Goal: Task Accomplishment & Management: Complete application form

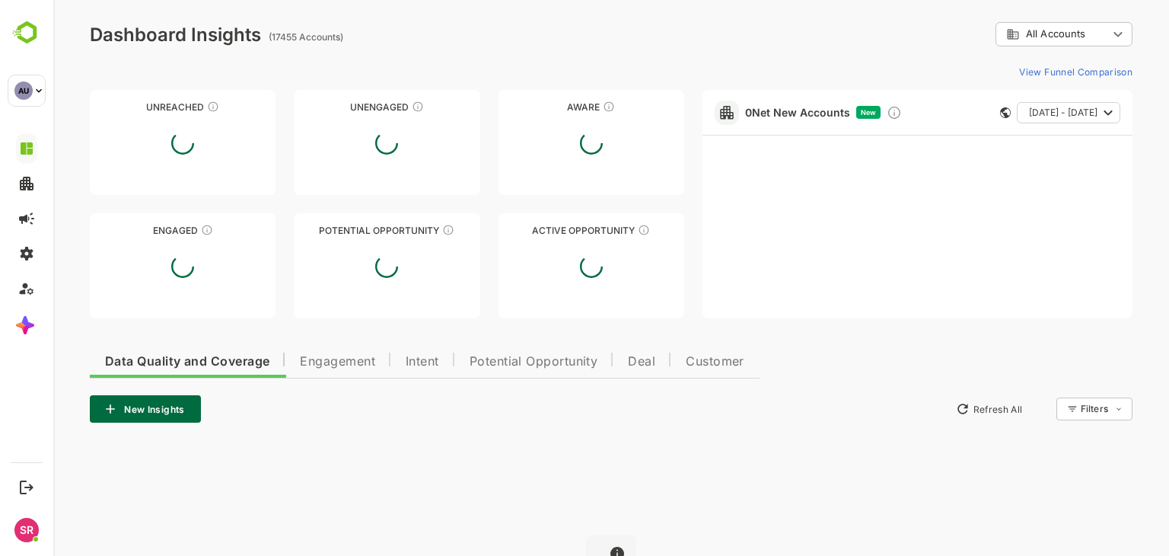
type input "**********"
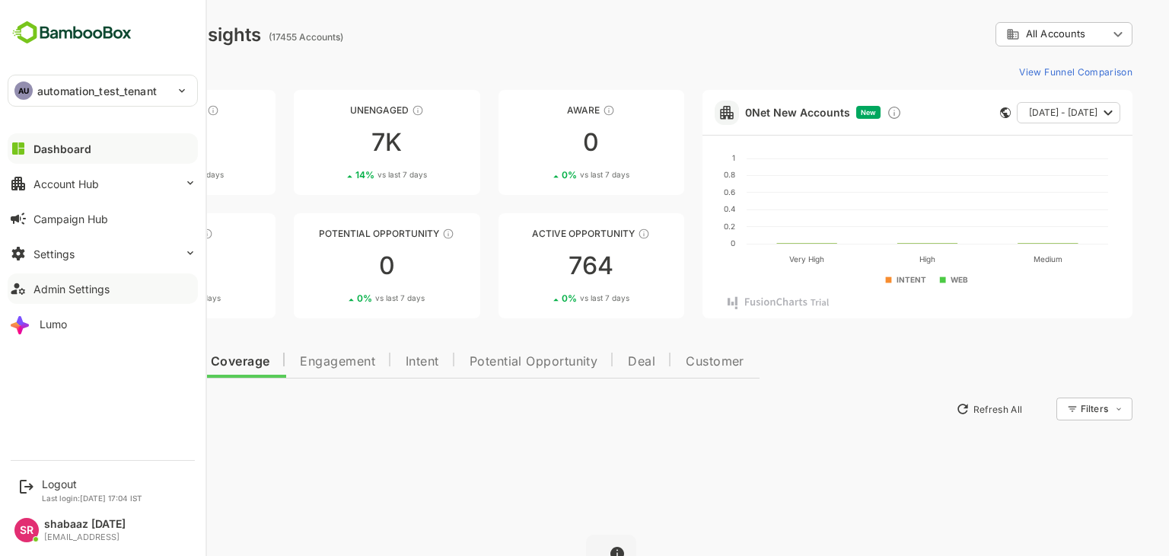
click at [24, 288] on icon at bounding box center [18, 288] width 18 height 18
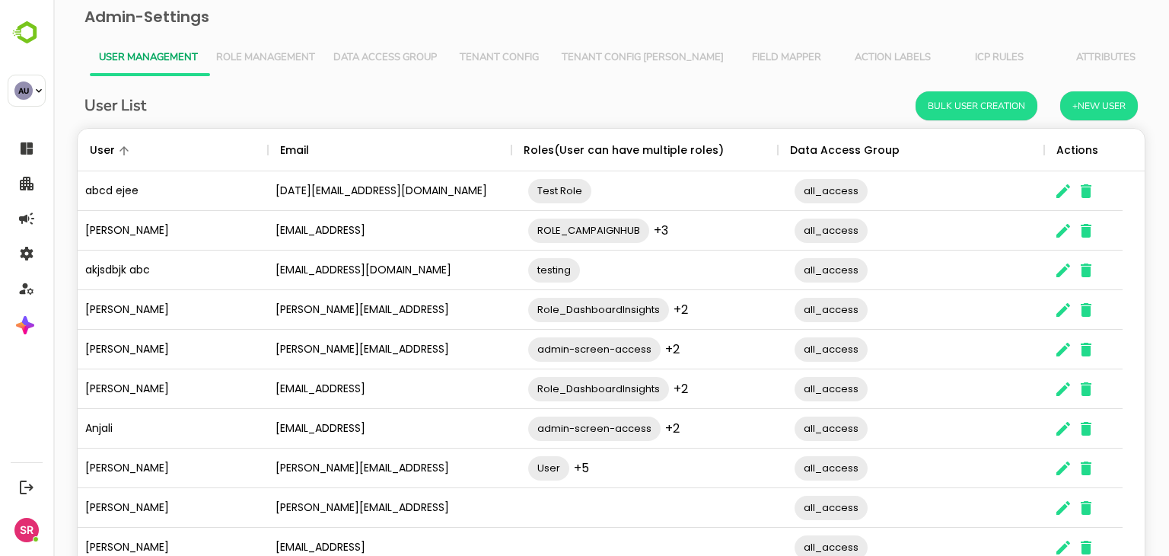
scroll to position [97, 0]
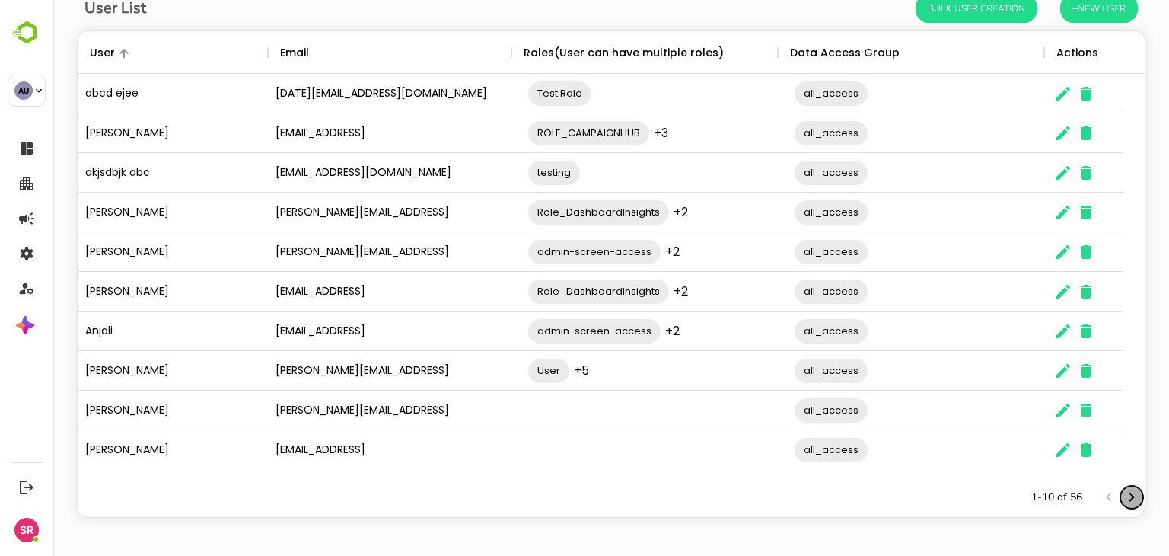
click at [1123, 499] on icon "Next page" at bounding box center [1132, 497] width 18 height 18
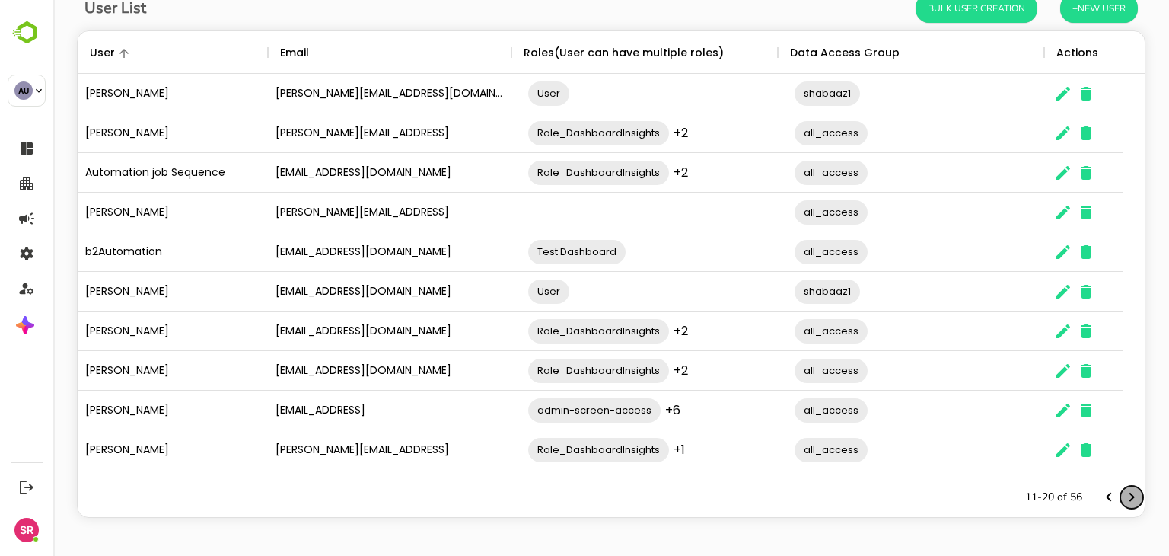
click at [1123, 499] on icon "Next page" at bounding box center [1132, 497] width 18 height 18
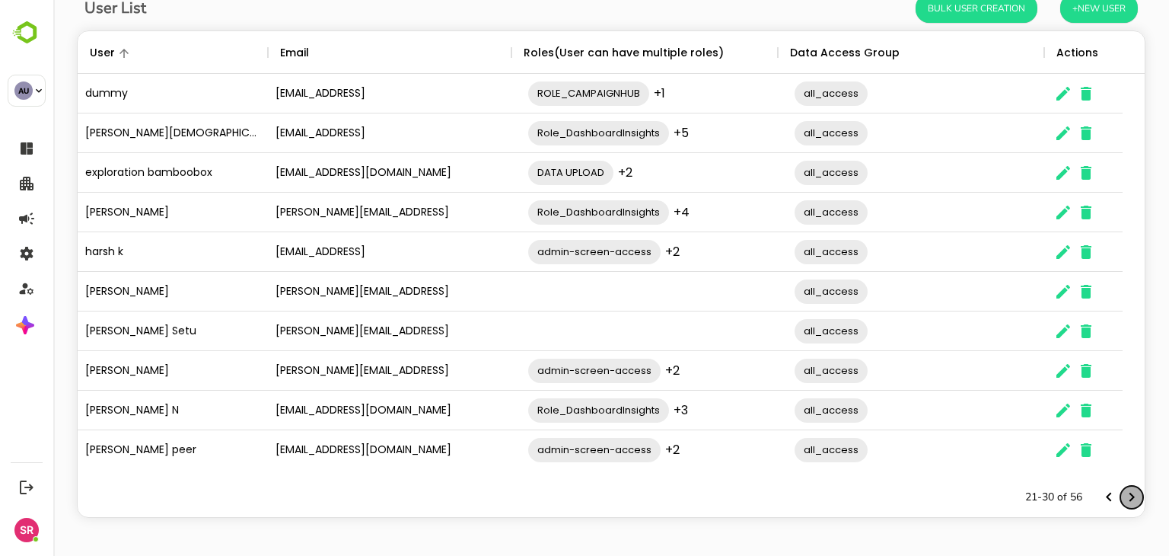
click at [1123, 499] on icon "Next page" at bounding box center [1132, 497] width 18 height 18
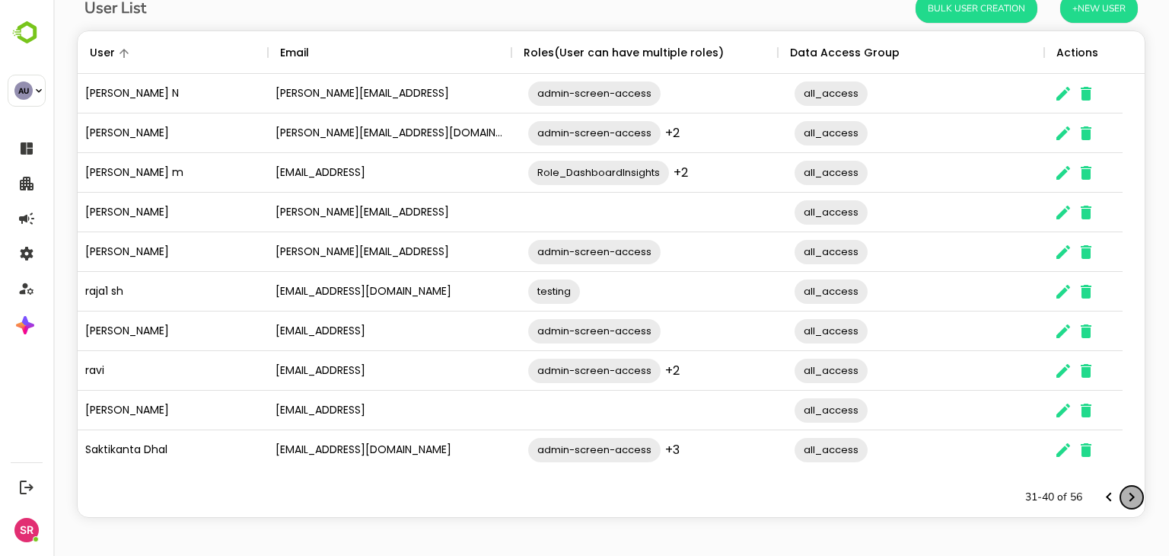
click at [1123, 499] on icon "Next page" at bounding box center [1132, 497] width 18 height 18
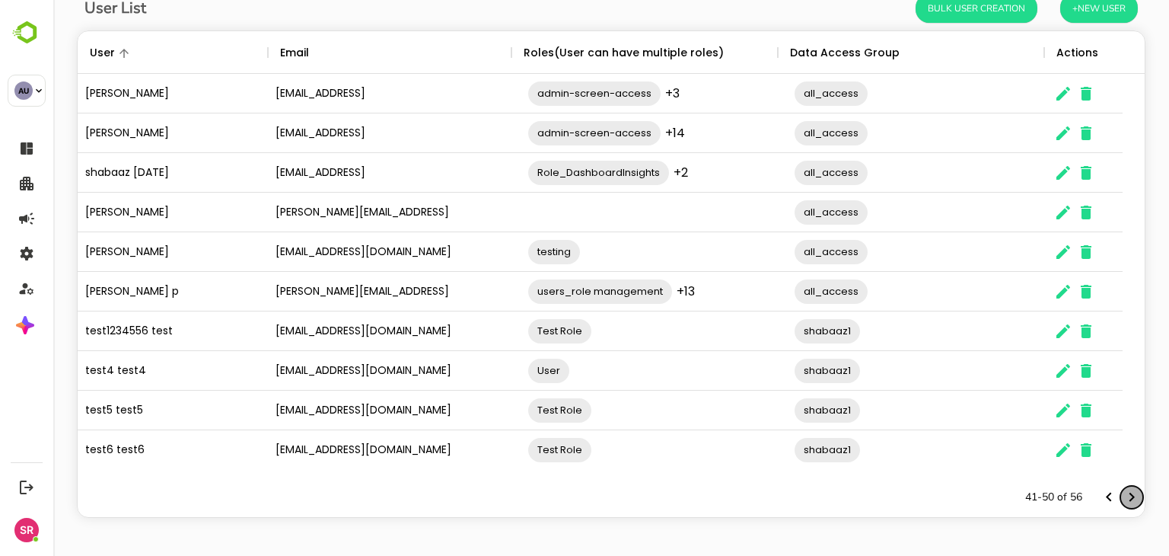
click at [1123, 499] on icon "Next page" at bounding box center [1132, 497] width 18 height 18
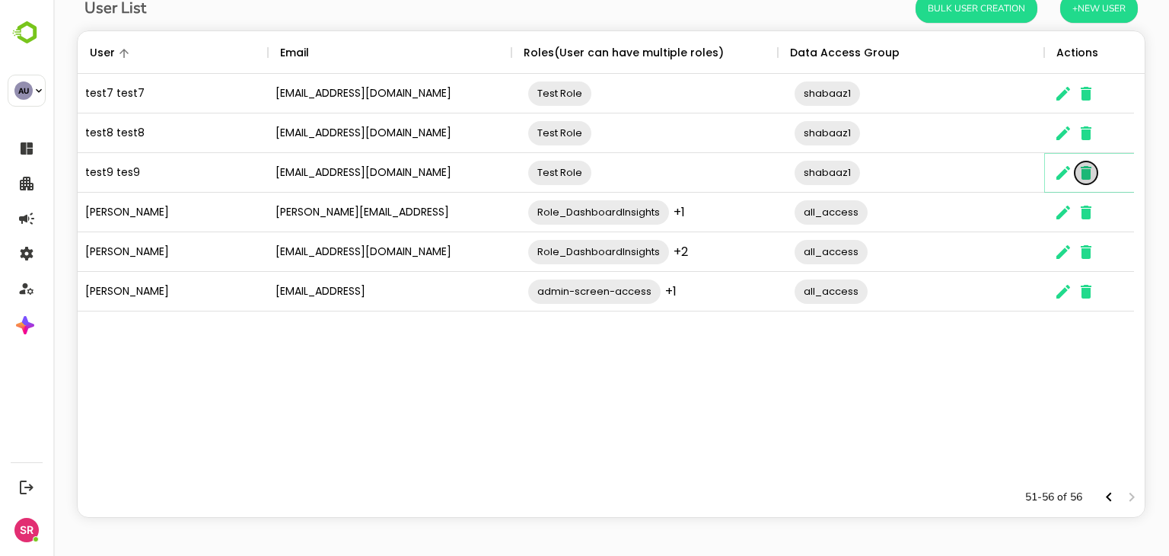
click at [1089, 177] on icon "The User Data" at bounding box center [1086, 173] width 11 height 14
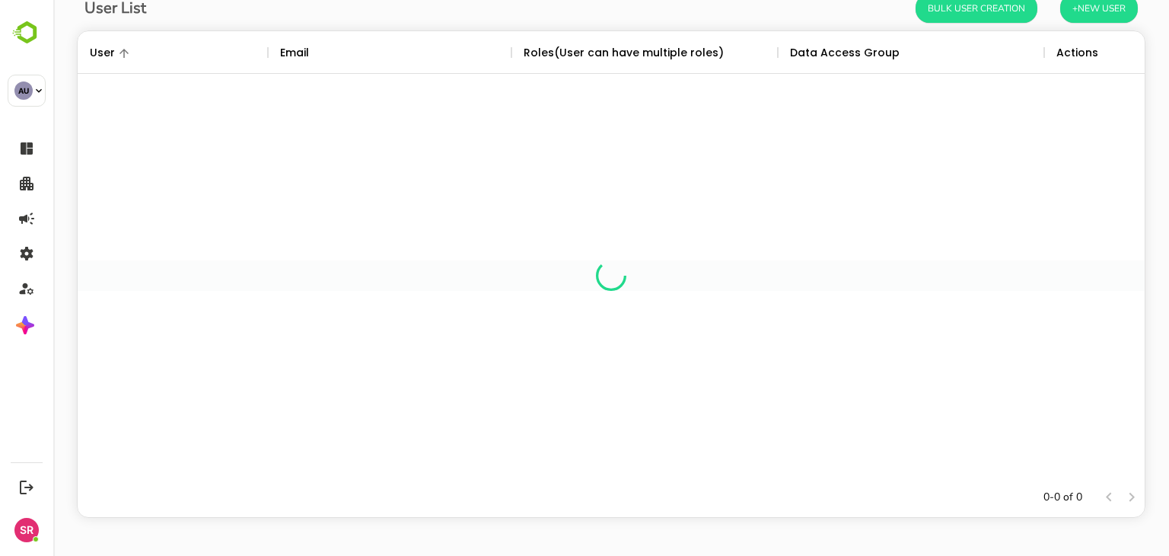
scroll to position [12, 12]
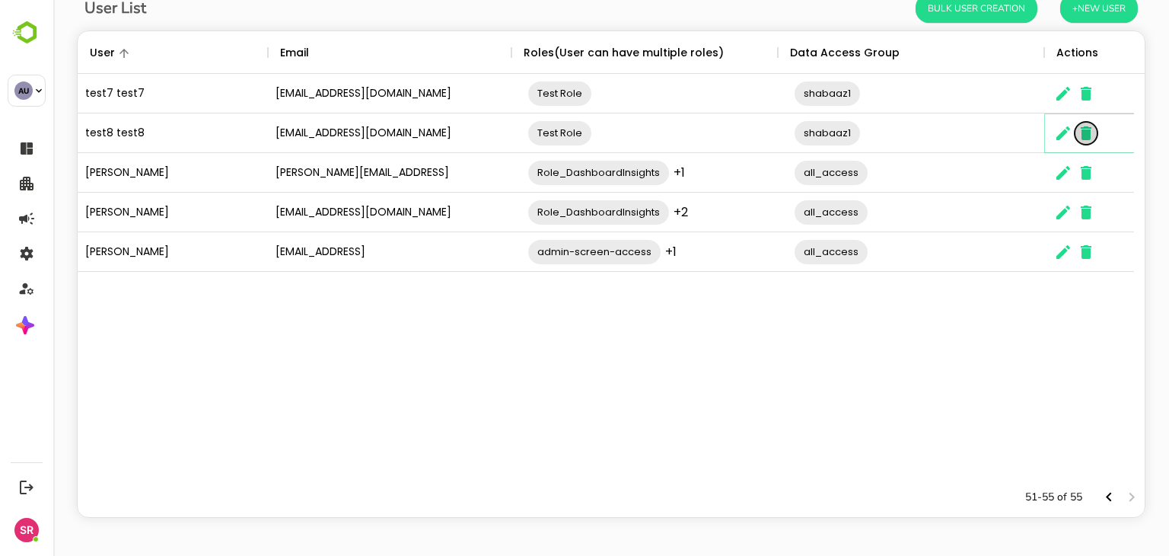
click at [1091, 130] on icon "The User Data" at bounding box center [1086, 133] width 18 height 18
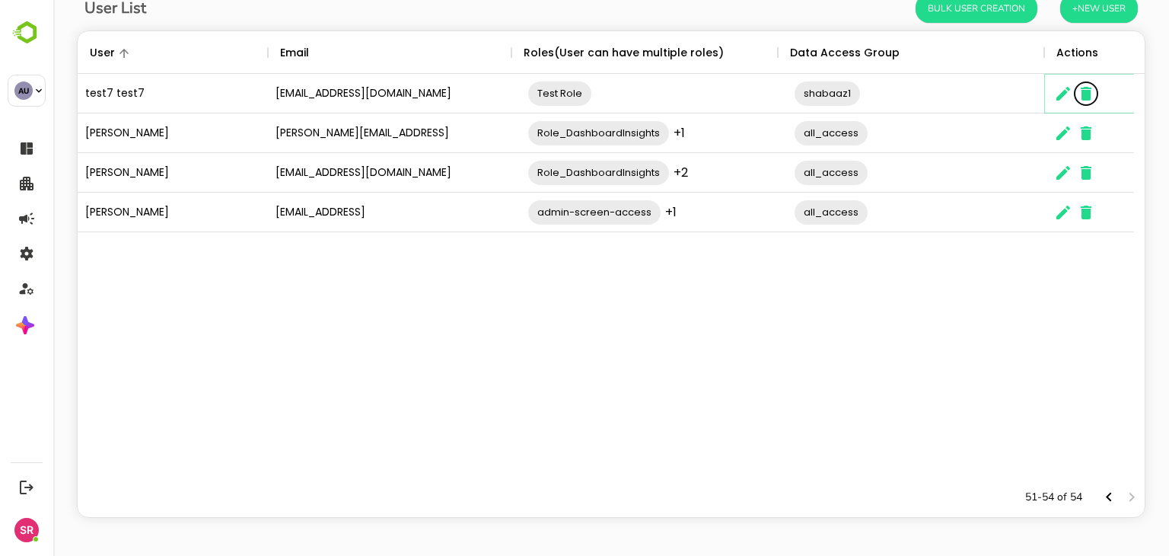
click at [1084, 89] on icon "The User Data" at bounding box center [1086, 94] width 11 height 14
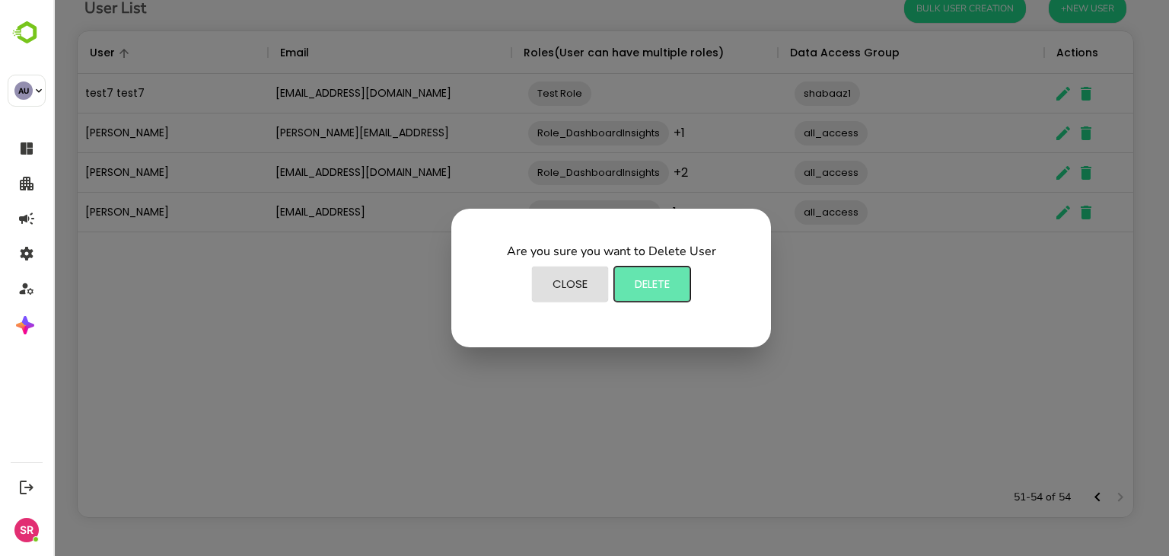
click at [648, 282] on span "Delete" at bounding box center [652, 284] width 61 height 20
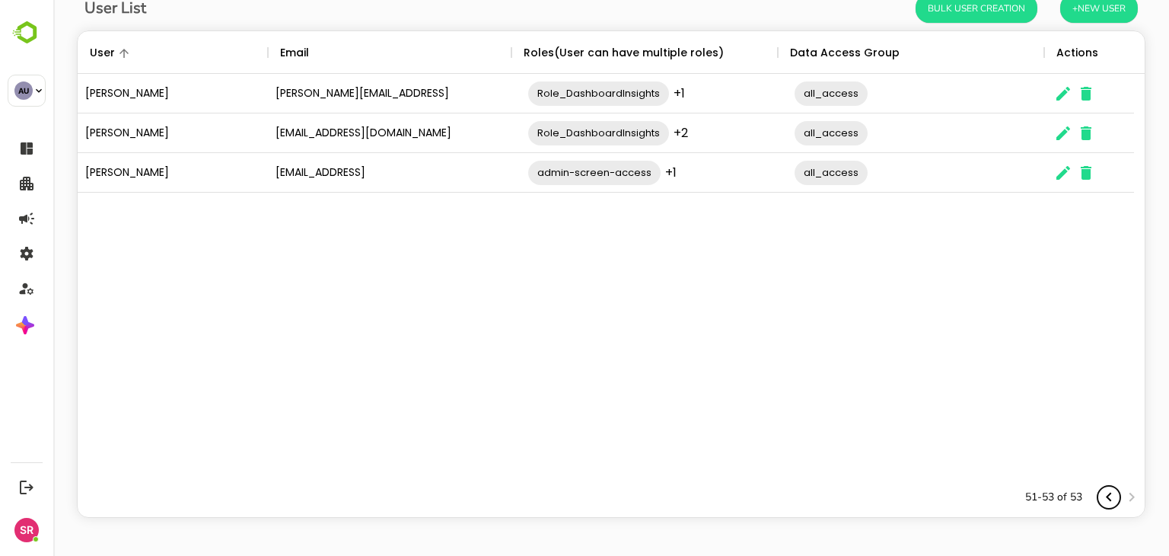
click at [1100, 498] on icon "Previous page" at bounding box center [1109, 497] width 18 height 18
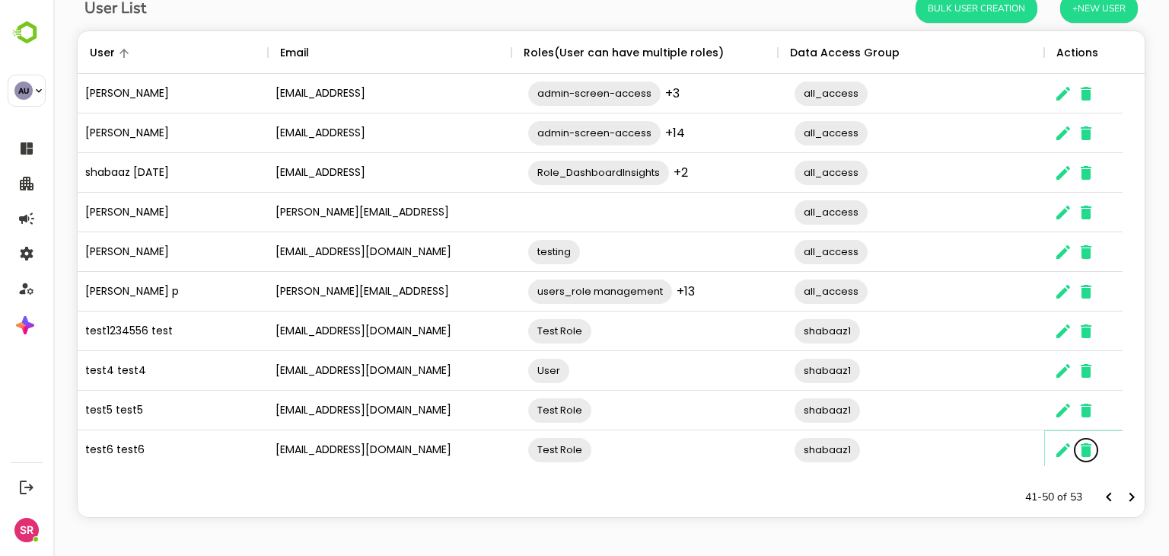
click at [1086, 447] on icon "The User Data" at bounding box center [1086, 450] width 11 height 14
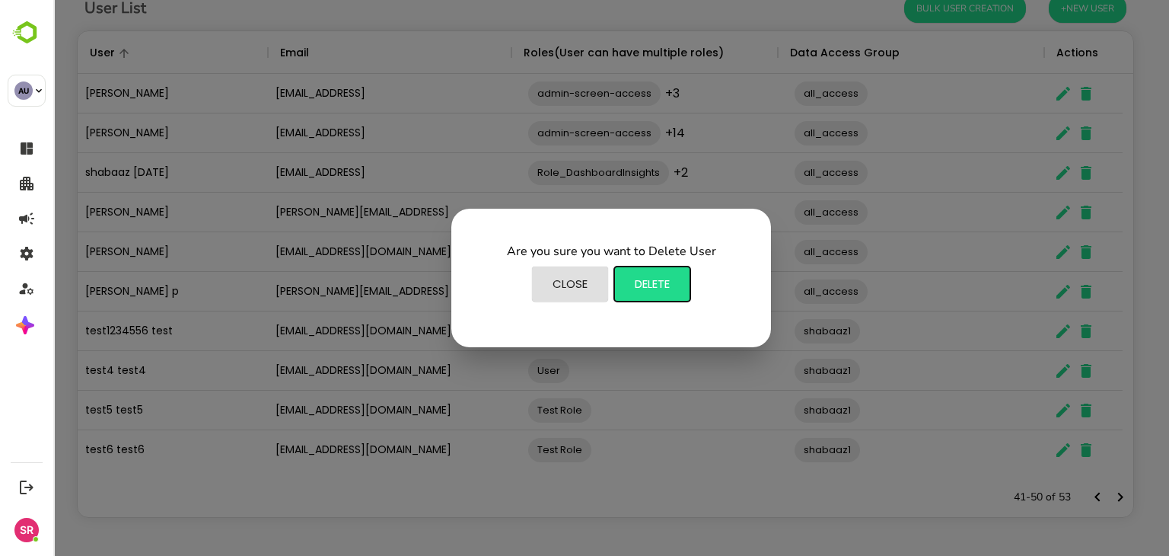
click at [651, 281] on span "Delete" at bounding box center [652, 284] width 61 height 20
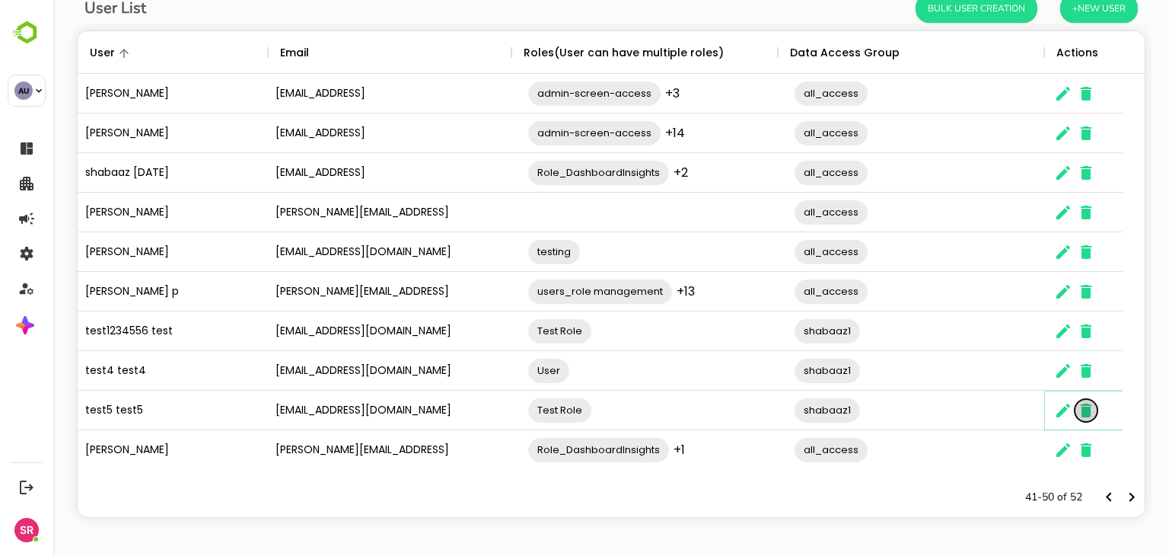
click at [1079, 414] on icon "The User Data" at bounding box center [1086, 410] width 18 height 18
click at [1087, 369] on icon "The User Data" at bounding box center [1086, 371] width 11 height 14
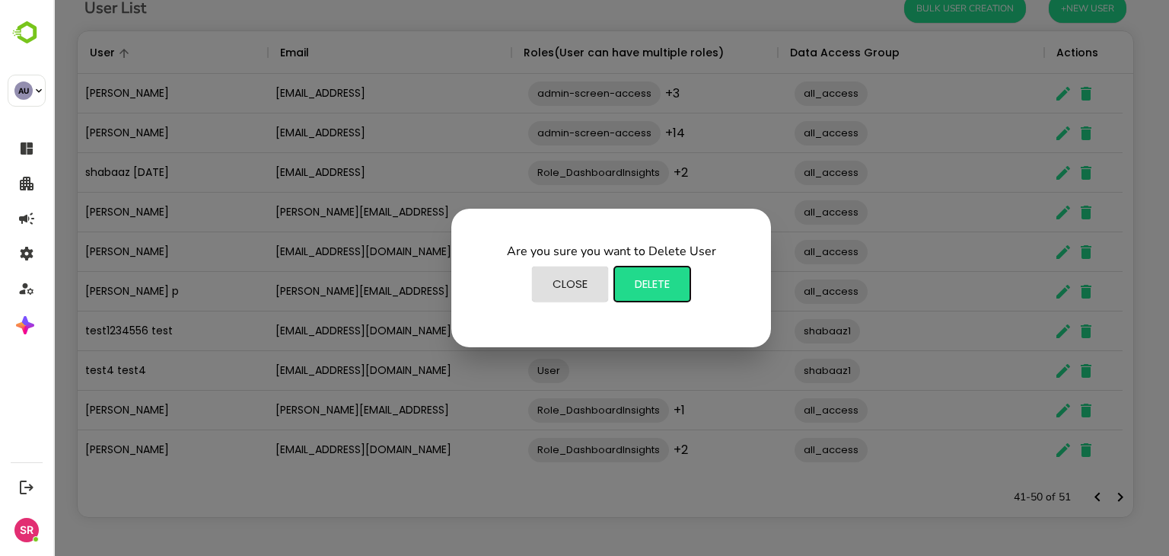
click at [671, 273] on button "Delete" at bounding box center [652, 283] width 76 height 35
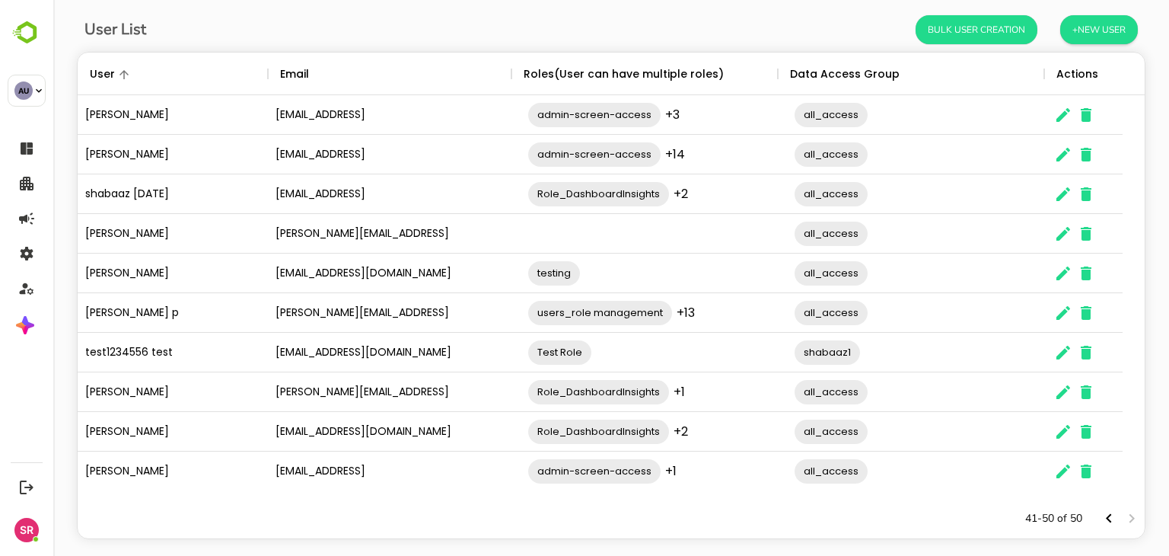
scroll to position [0, 0]
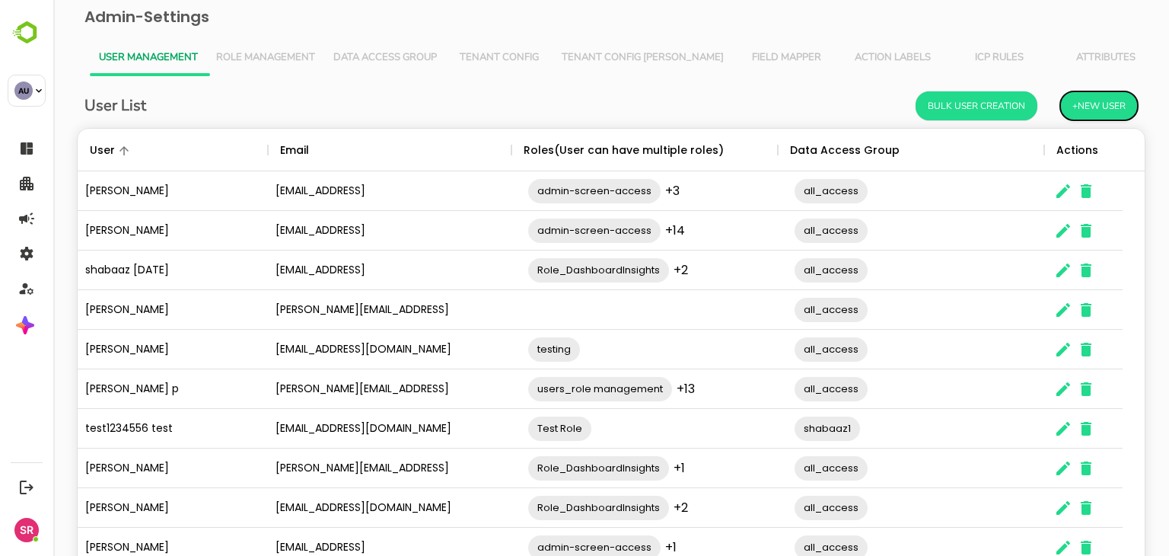
click at [1093, 110] on button "+New User" at bounding box center [1100, 105] width 78 height 29
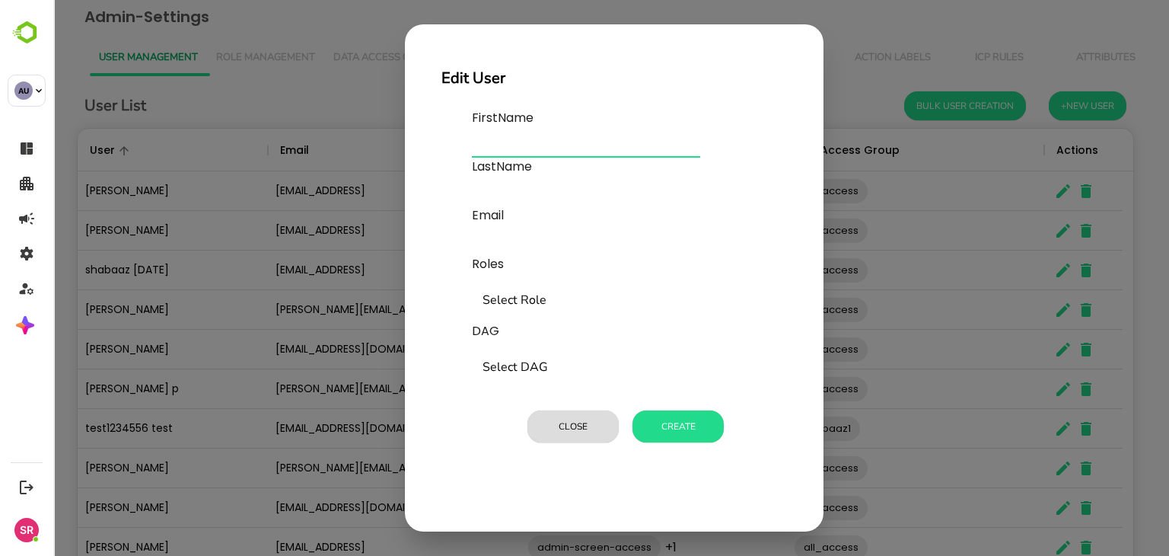
click at [511, 133] on input "text" at bounding box center [586, 145] width 228 height 24
type input "*****"
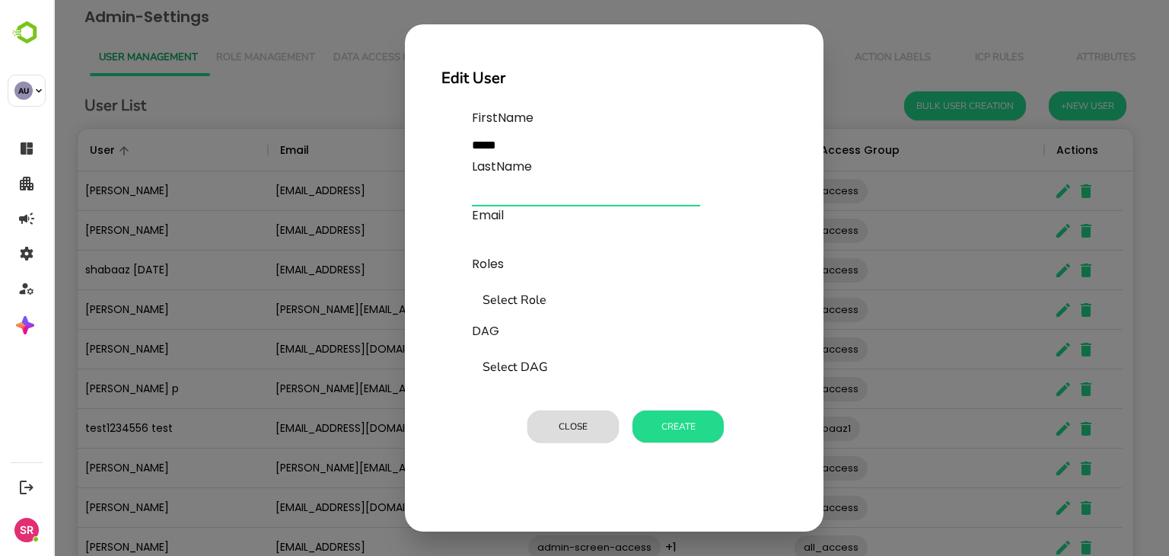
click at [496, 191] on input "text" at bounding box center [586, 194] width 228 height 24
type input "*****"
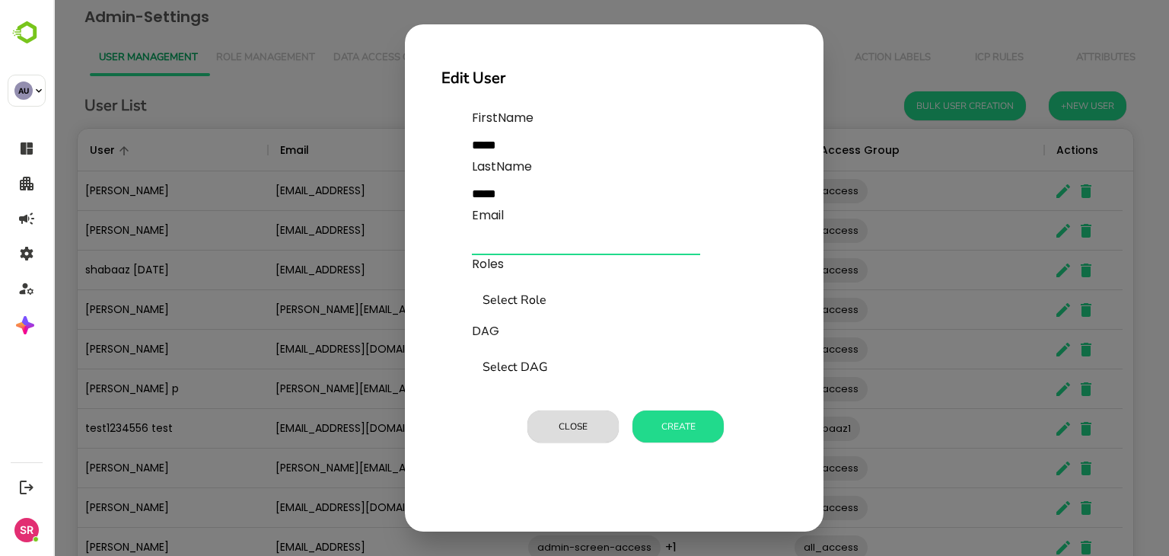
click at [510, 250] on input "text" at bounding box center [586, 243] width 228 height 24
type input "**********"
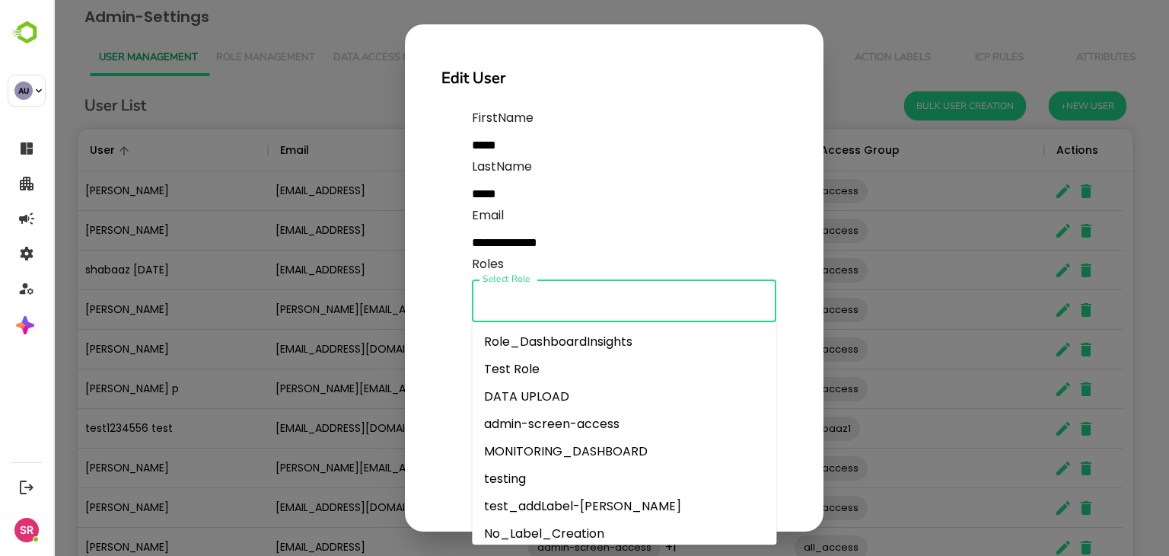
click at [524, 302] on input "Select Role" at bounding box center [624, 300] width 291 height 29
click at [515, 373] on li "Test Role" at bounding box center [624, 369] width 305 height 27
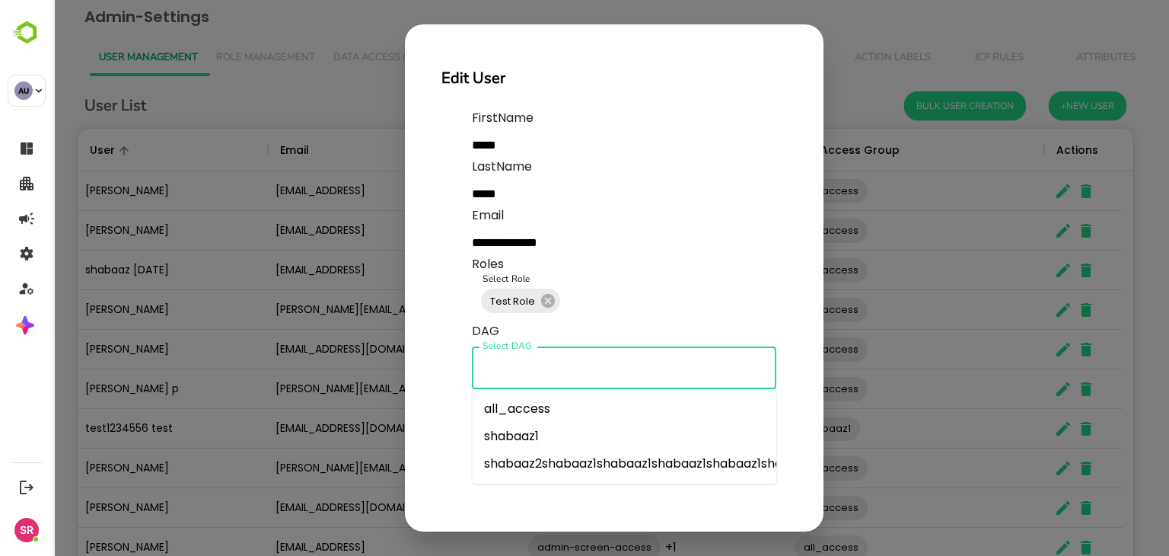
click at [515, 373] on input "Select DAG" at bounding box center [624, 367] width 291 height 29
click at [518, 433] on li "shabaaz1" at bounding box center [624, 436] width 305 height 27
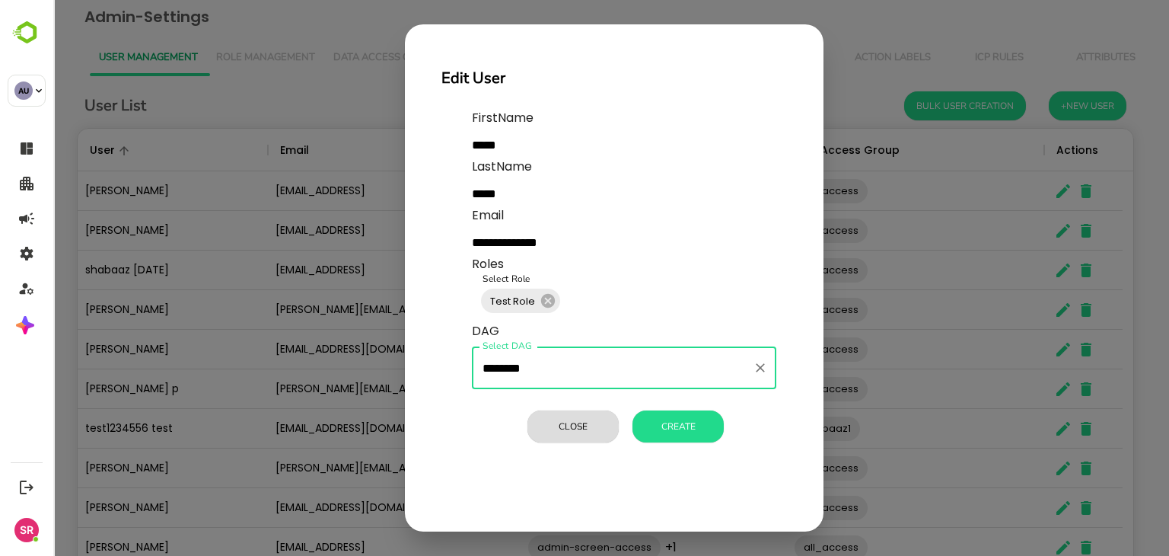
type input "********"
click at [707, 415] on button "Create" at bounding box center [678, 426] width 91 height 32
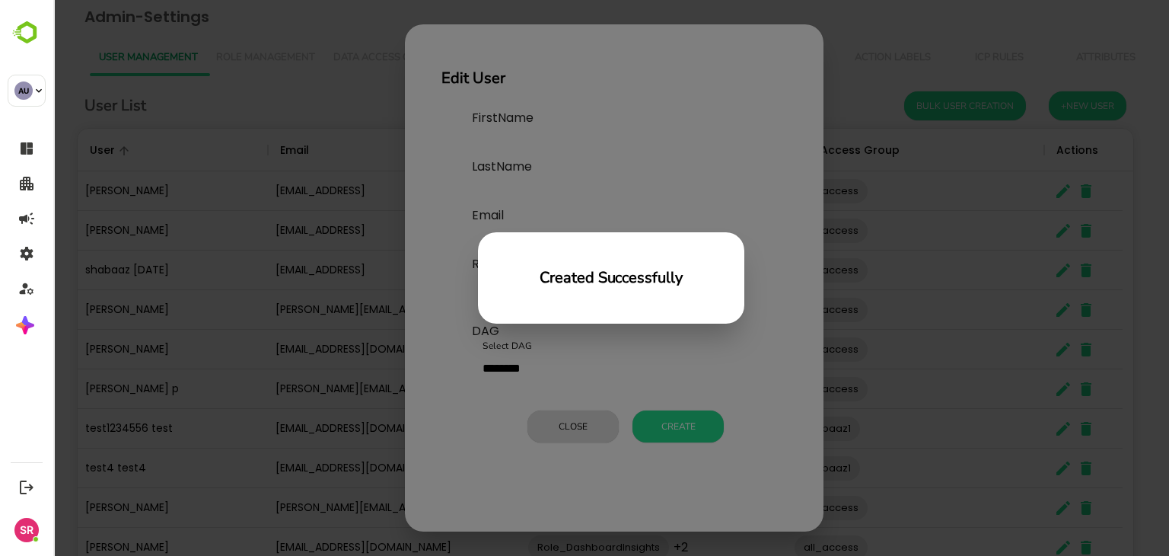
click at [752, 371] on div "Created Successfully" at bounding box center [611, 278] width 1116 height 556
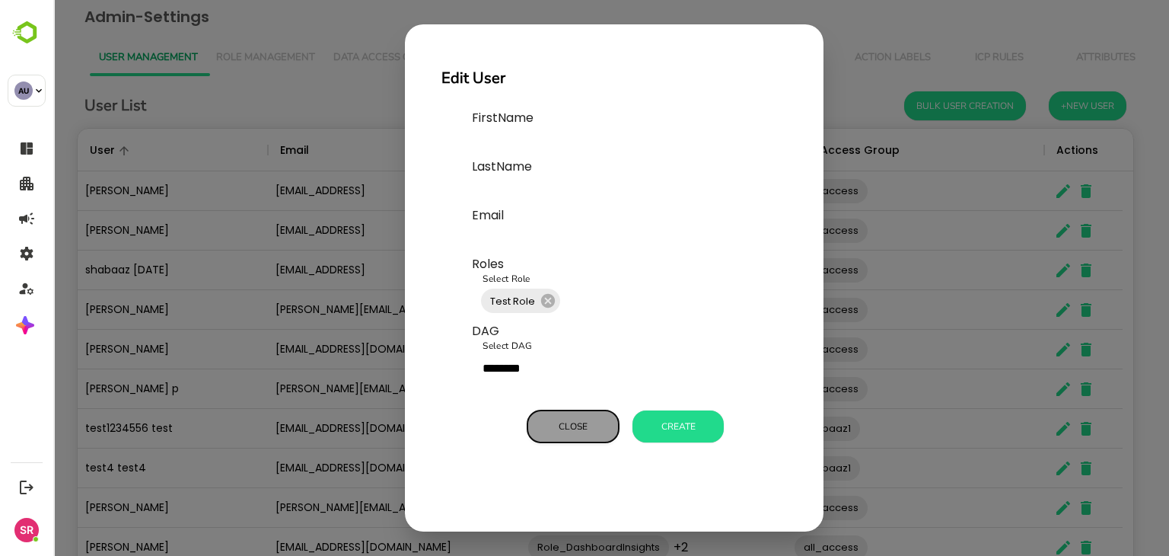
click at [590, 420] on button "Close" at bounding box center [573, 426] width 91 height 32
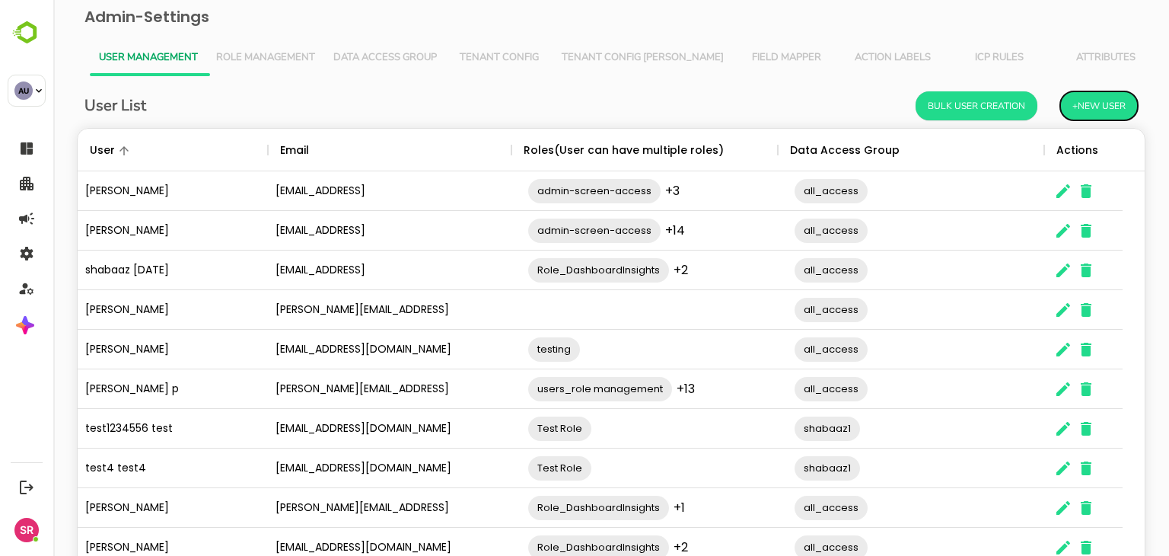
scroll to position [97, 0]
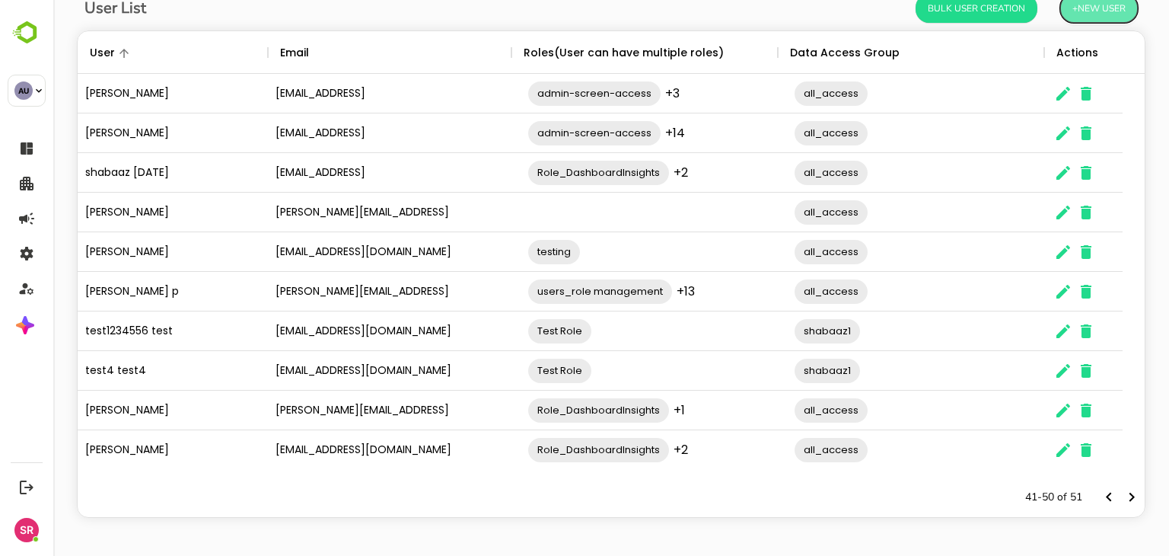
click at [1074, 11] on button "+New User" at bounding box center [1100, 8] width 78 height 29
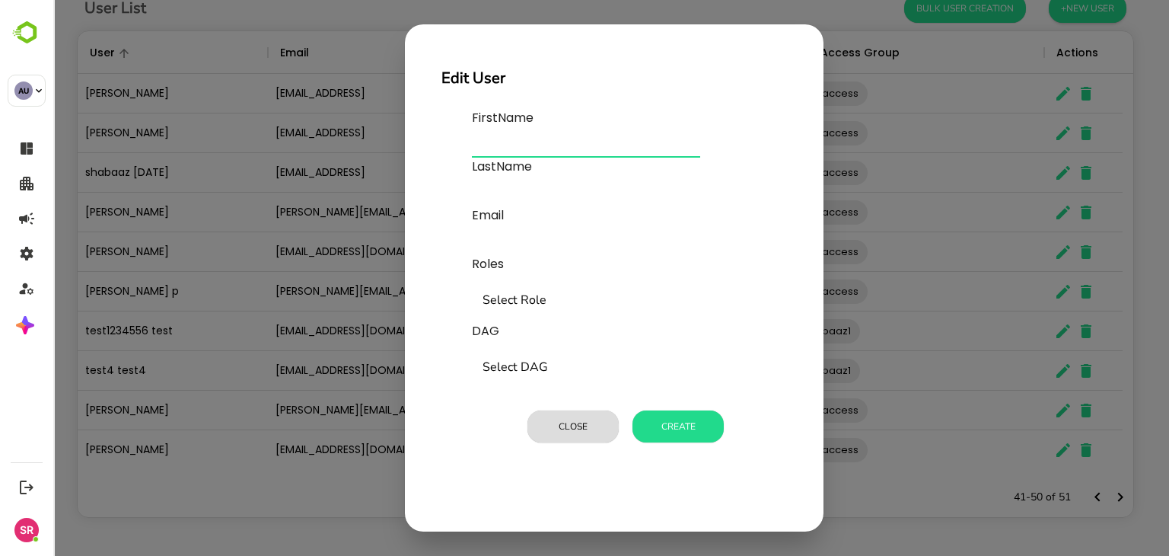
click at [515, 150] on input "text" at bounding box center [586, 145] width 228 height 24
type input "*****"
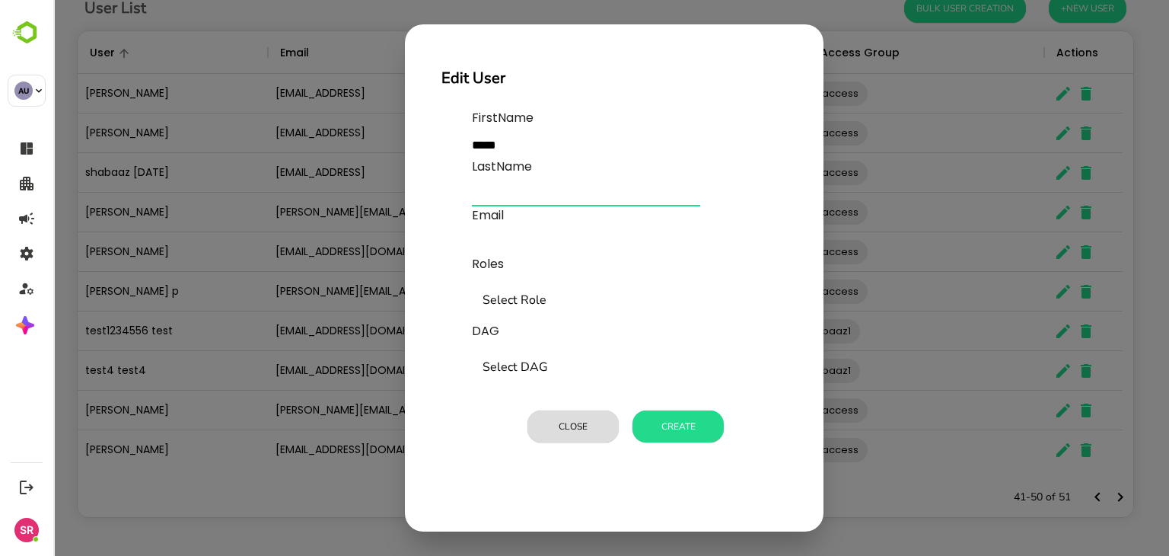
click at [493, 193] on input "text" at bounding box center [586, 194] width 228 height 24
type input "*****"
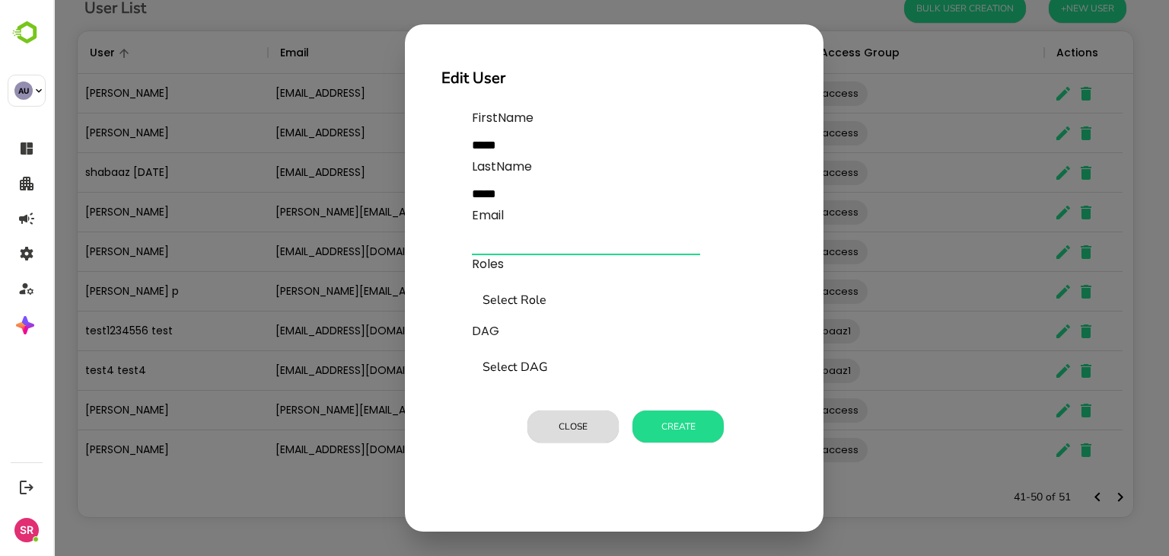
click at [502, 240] on input "text" at bounding box center [586, 243] width 228 height 24
type input "**********"
click at [506, 301] on input "Select Role" at bounding box center [624, 300] width 291 height 29
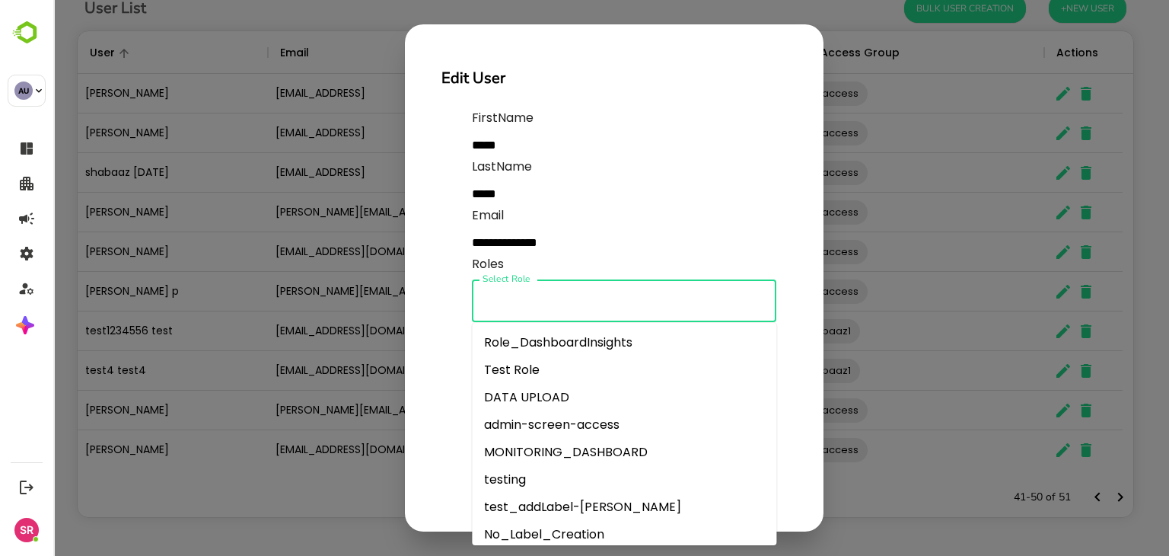
click at [522, 369] on li "Test Role" at bounding box center [624, 369] width 305 height 27
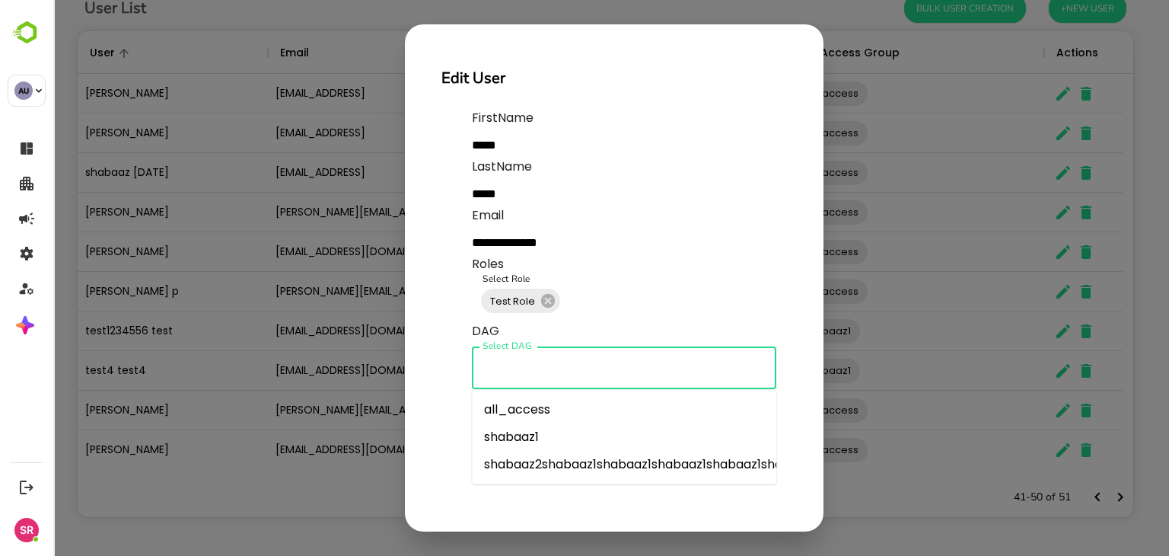
click at [522, 369] on input "Select DAG" at bounding box center [624, 367] width 291 height 29
click at [518, 424] on li "shabaaz1" at bounding box center [624, 436] width 305 height 27
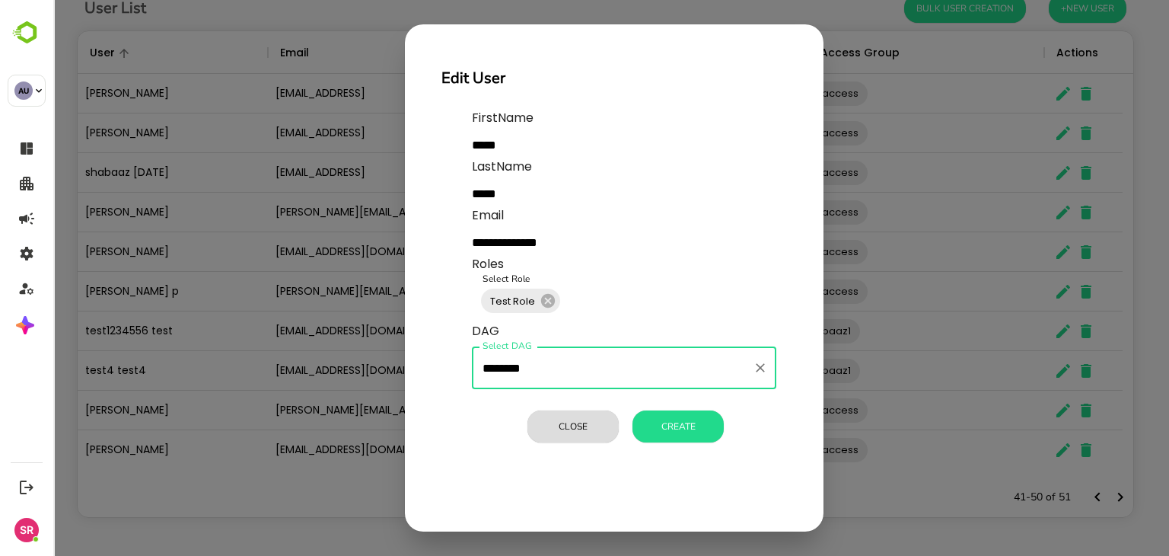
type input "********"
click at [685, 429] on button "Create" at bounding box center [678, 426] width 91 height 32
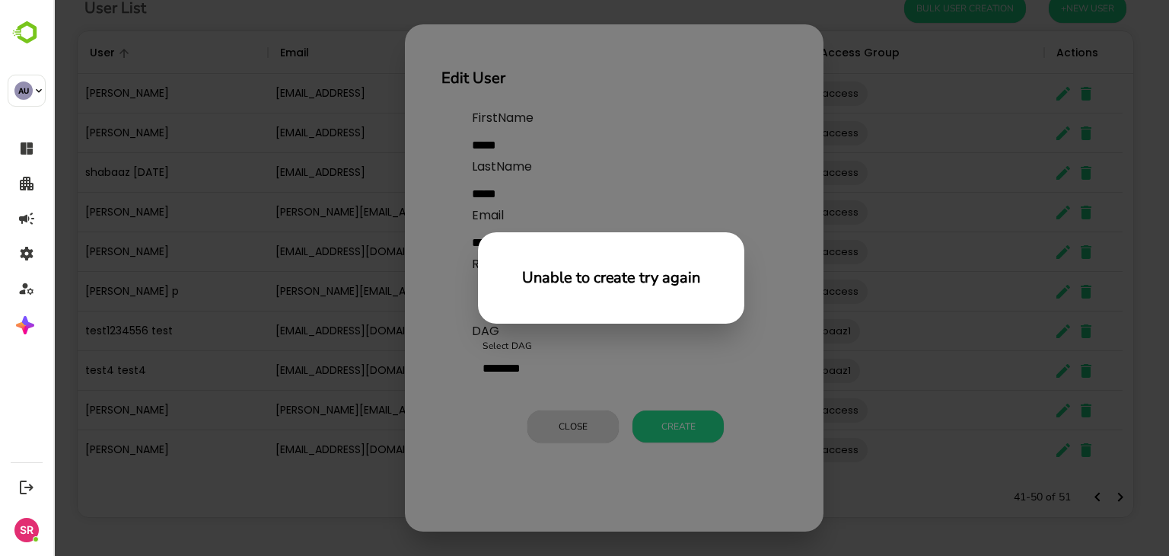
click at [694, 380] on div "Unable to create try again" at bounding box center [611, 278] width 1116 height 556
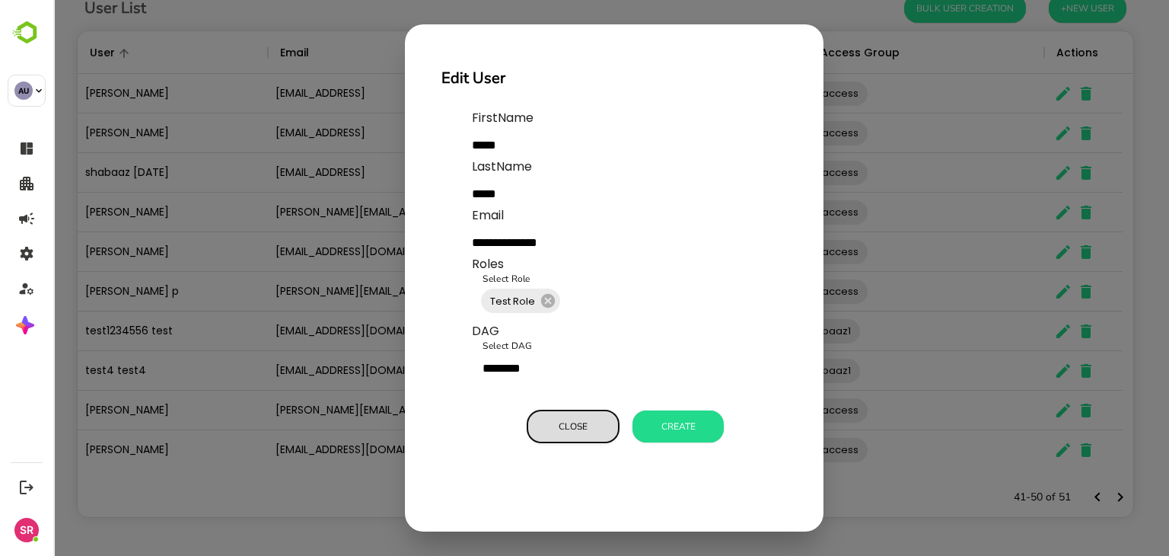
click at [577, 426] on button "Close" at bounding box center [573, 426] width 91 height 32
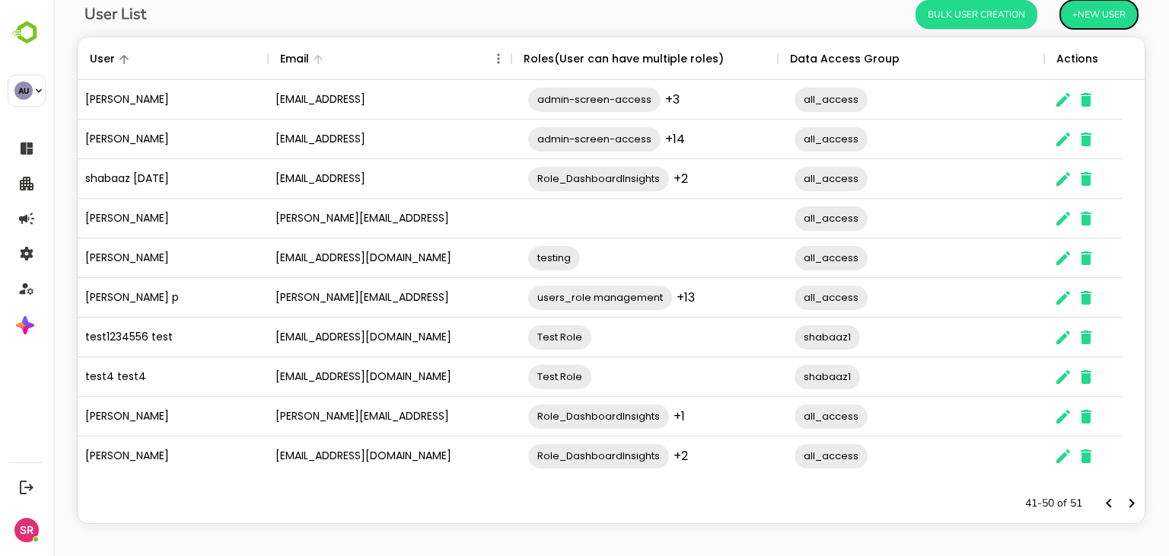
scroll to position [0, 0]
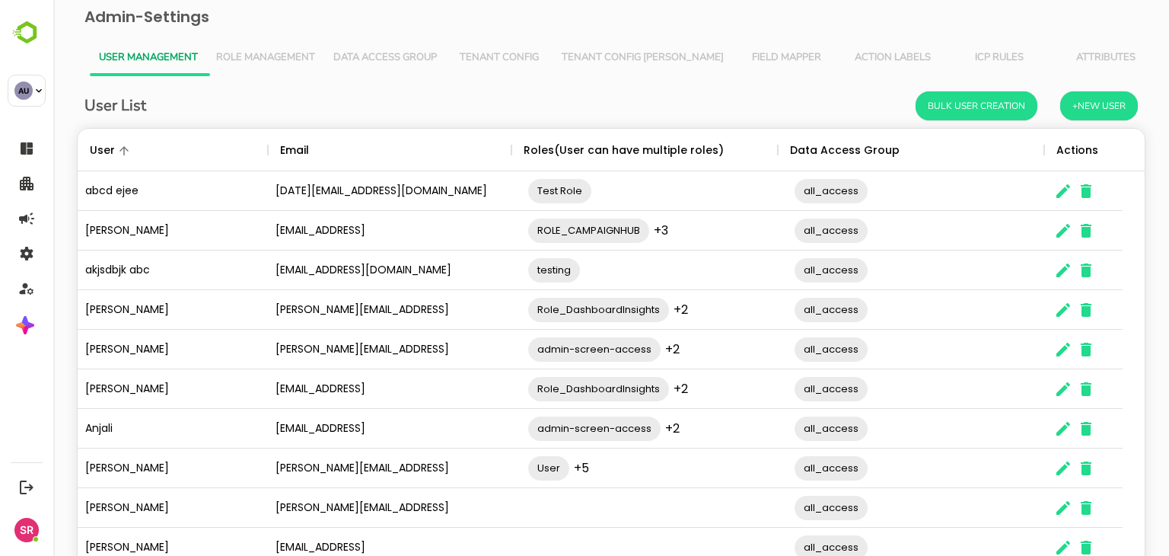
scroll to position [435, 1045]
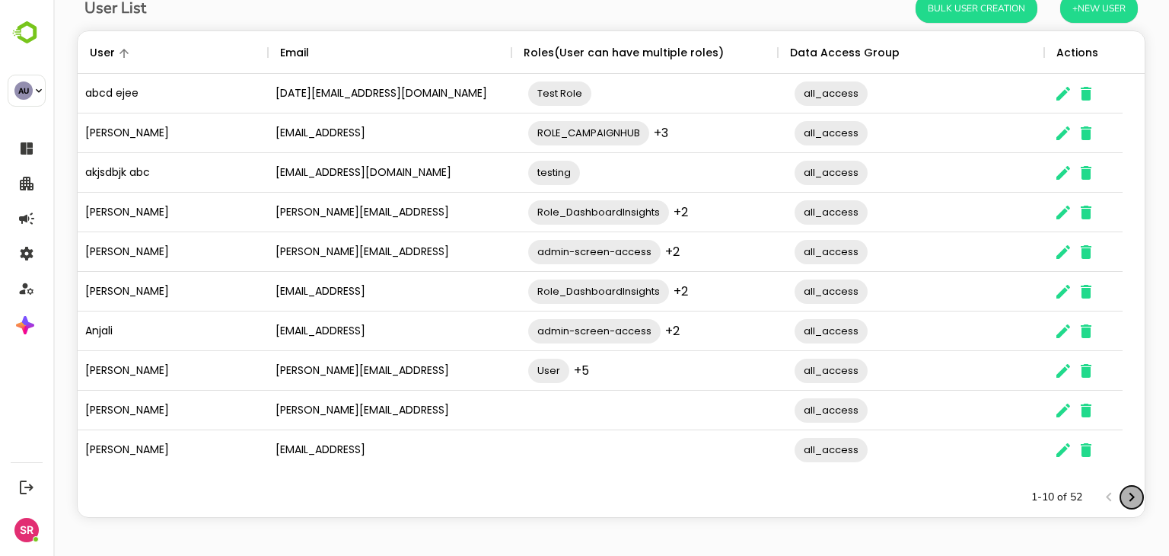
click at [1127, 506] on icon "Next page" at bounding box center [1132, 497] width 18 height 18
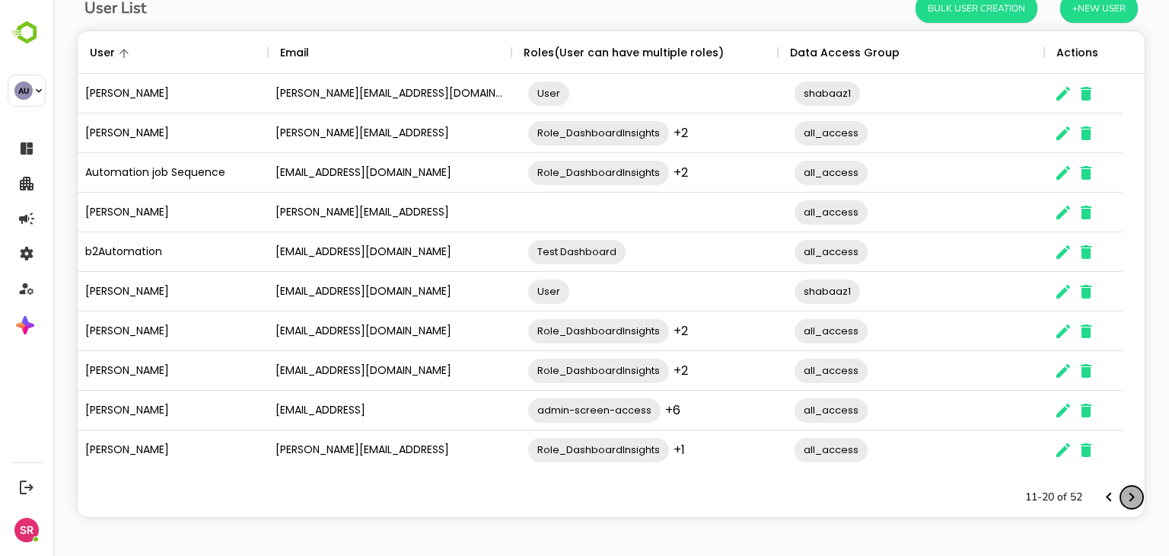
click at [1127, 506] on icon "Next page" at bounding box center [1132, 497] width 18 height 18
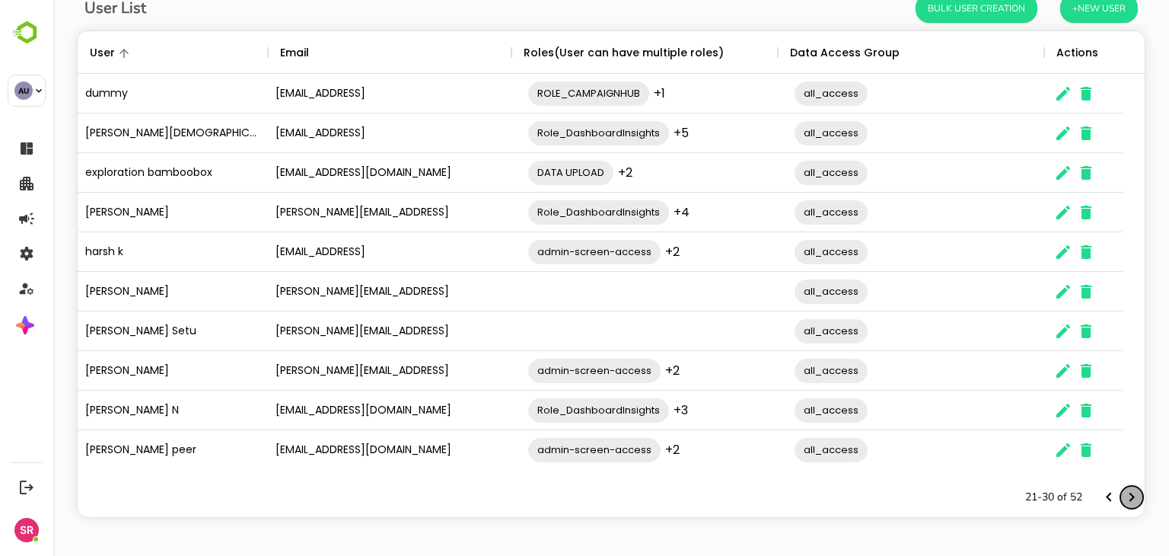
click at [1127, 506] on icon "Next page" at bounding box center [1132, 497] width 18 height 18
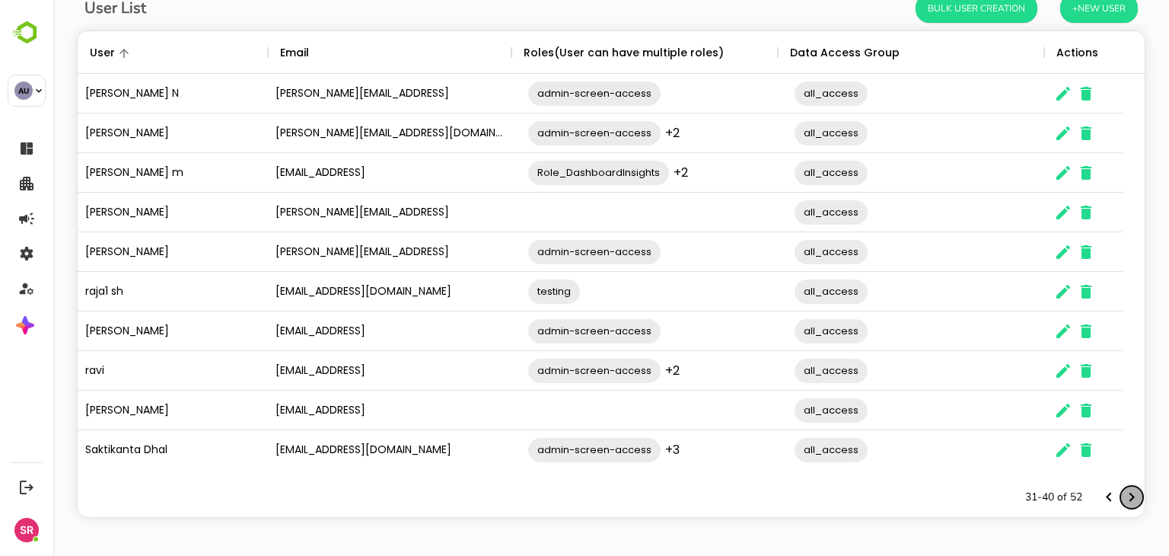
click at [1127, 506] on icon "Next page" at bounding box center [1132, 497] width 18 height 18
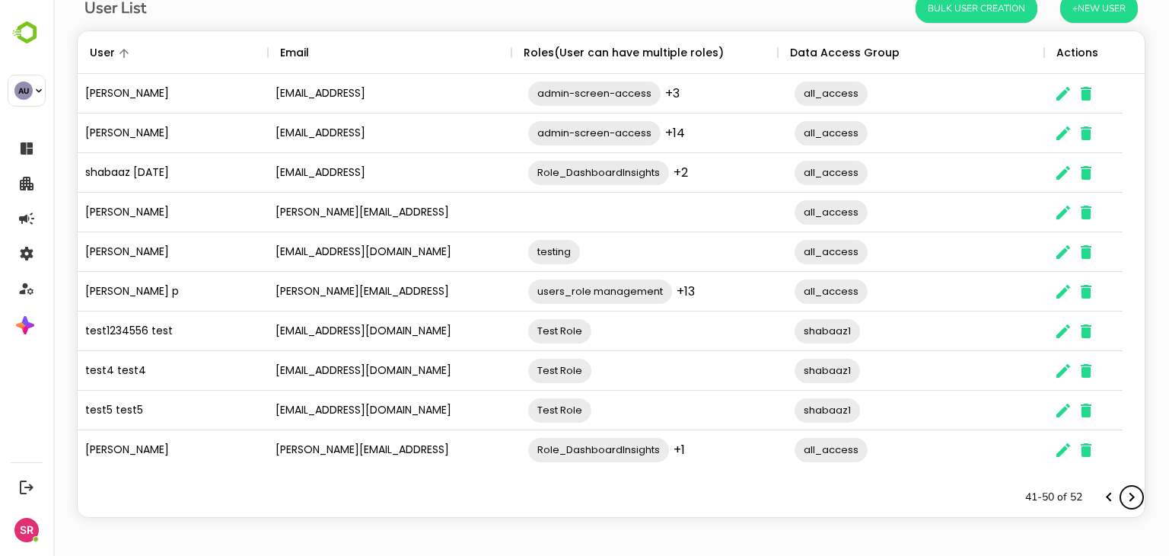
scroll to position [55, 0]
